Goal: Information Seeking & Learning: Check status

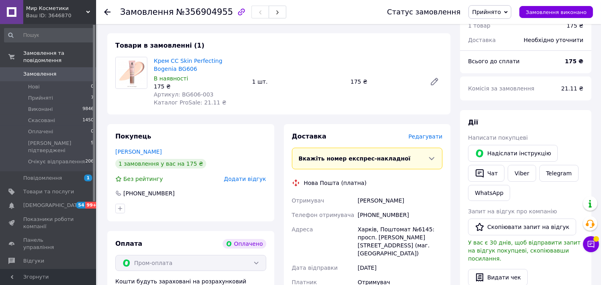
scroll to position [311, 0]
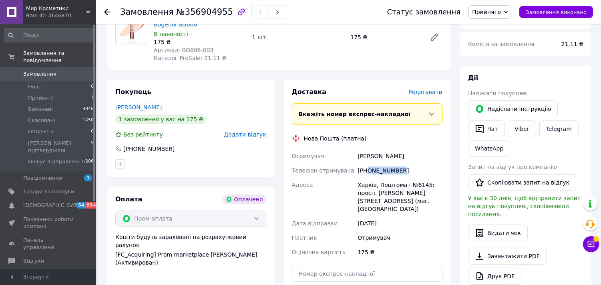
drag, startPoint x: 369, startPoint y: 163, endPoint x: 402, endPoint y: 163, distance: 32.8
click at [402, 163] on div "[PHONE_NUMBER]" at bounding box center [400, 170] width 88 height 14
drag, startPoint x: 392, startPoint y: 162, endPoint x: 346, endPoint y: 167, distance: 46.3
click at [346, 167] on div "Телефон отримувача" at bounding box center [323, 170] width 66 height 14
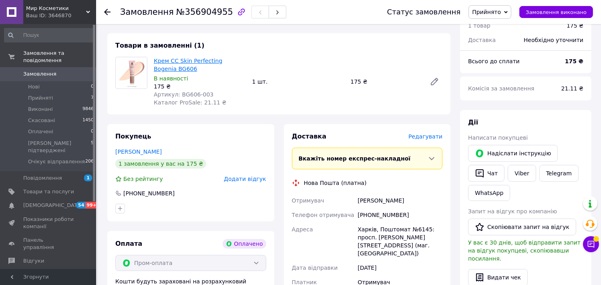
click at [167, 58] on link "Крем СС Skin Perfecting Bogenia BG606" at bounding box center [188, 65] width 68 height 14
click at [110, 10] on icon at bounding box center [107, 12] width 6 height 6
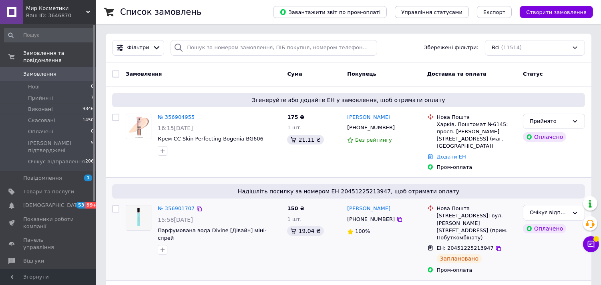
scroll to position [44, 0]
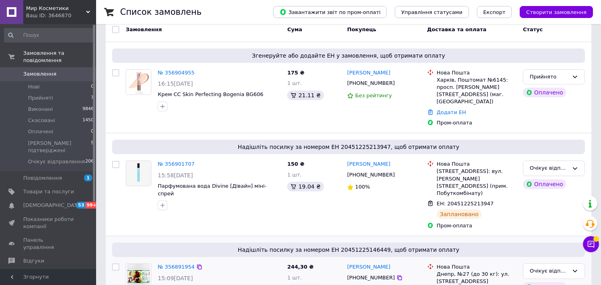
click at [377, 205] on div "Надішліть посилку за номером ЕН 20451225213947, щоб отримати оплату № 356901707…" at bounding box center [349, 184] width 486 height 103
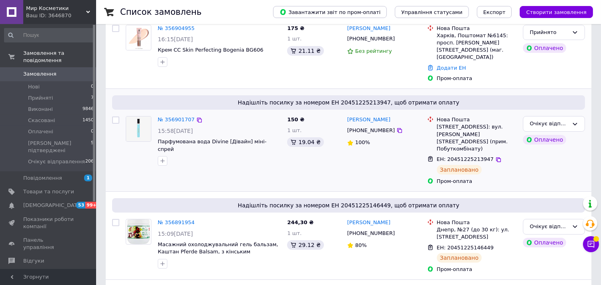
scroll to position [0, 0]
